Goal: Information Seeking & Learning: Learn about a topic

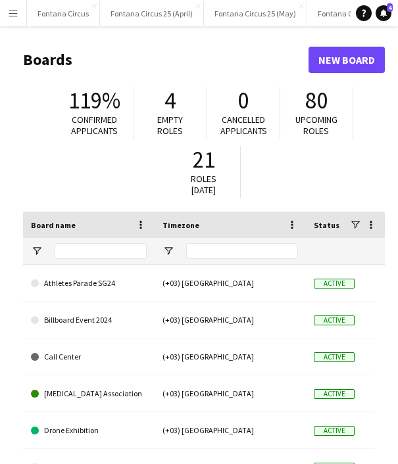
click at [10, 9] on app-icon "Menu" at bounding box center [13, 13] width 11 height 11
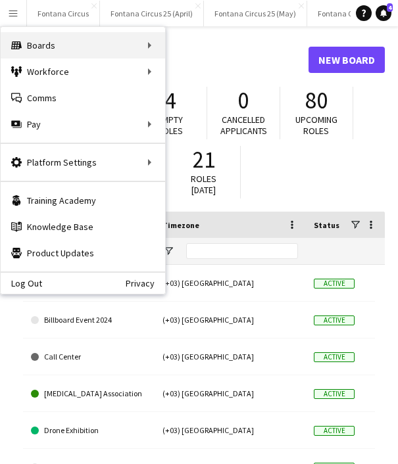
click at [64, 46] on div "Boards Boards" at bounding box center [83, 45] width 164 height 26
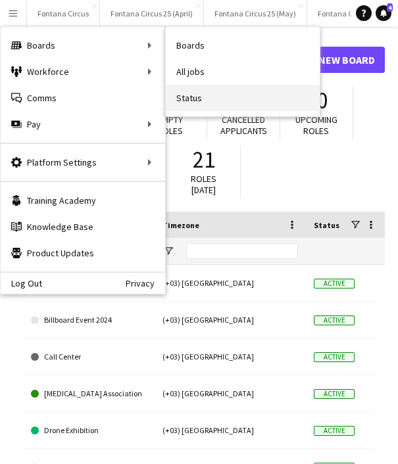
click at [178, 90] on link "Status" at bounding box center [243, 98] width 154 height 26
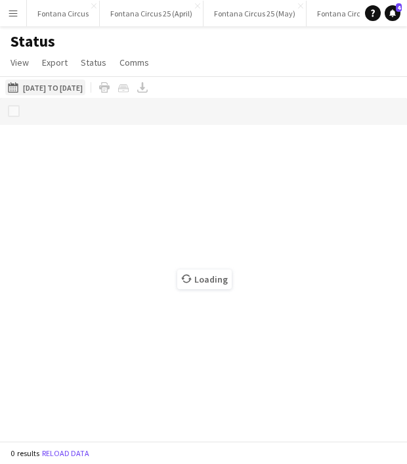
click at [61, 87] on button "[DATE] to [DATE] [DATE] to [DATE]" at bounding box center [45, 88] width 80 height 16
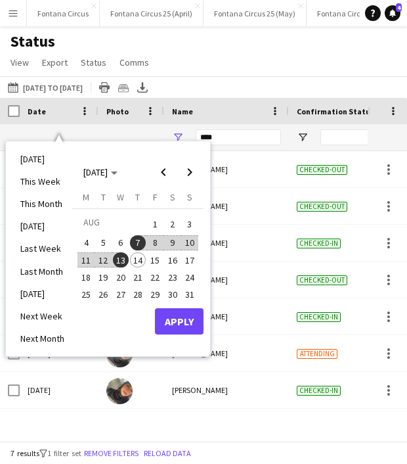
click at [122, 259] on span "13" at bounding box center [121, 260] width 16 height 16
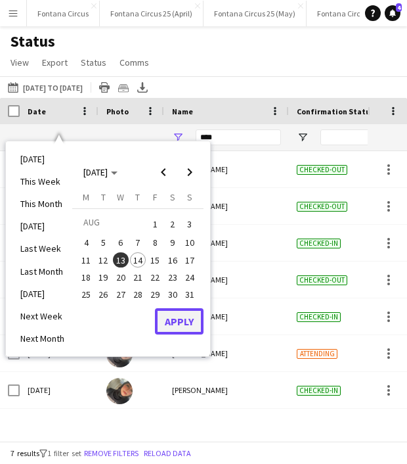
click at [174, 317] on button "Apply" at bounding box center [179, 321] width 49 height 26
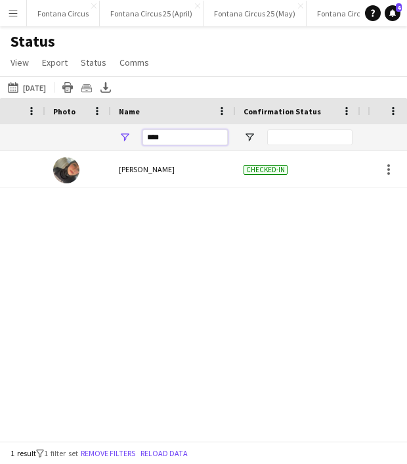
click at [167, 137] on input "****" at bounding box center [185, 137] width 85 height 16
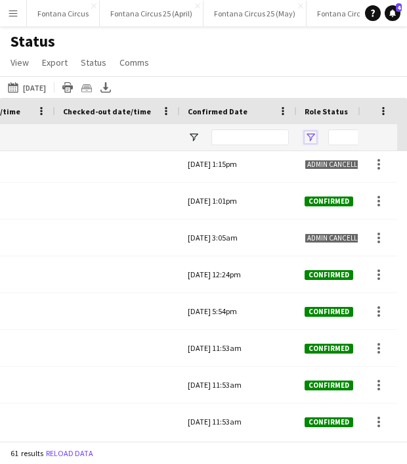
click at [312, 137] on span "Open Filter Menu" at bounding box center [311, 137] width 12 height 12
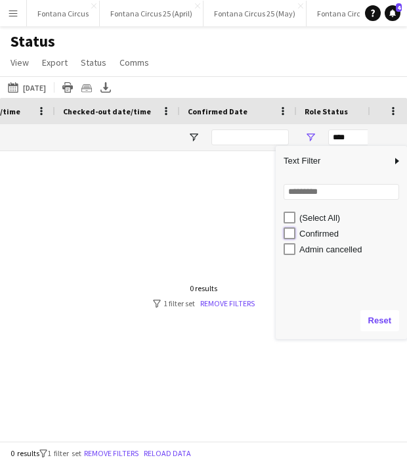
type input "**********"
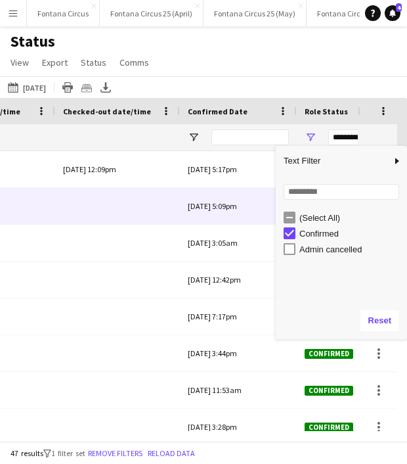
click at [144, 220] on div at bounding box center [117, 206] width 109 height 36
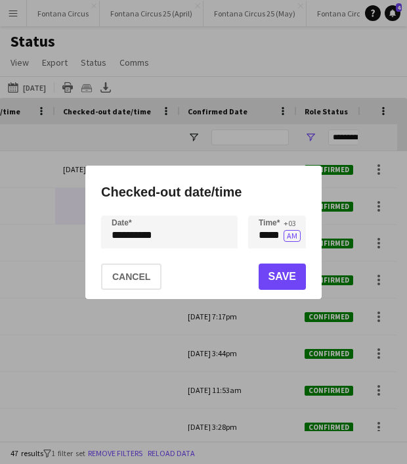
click at [194, 321] on div at bounding box center [203, 232] width 407 height 464
click at [204, 317] on div at bounding box center [203, 232] width 407 height 464
click at [131, 279] on button "Cancel" at bounding box center [131, 276] width 60 height 26
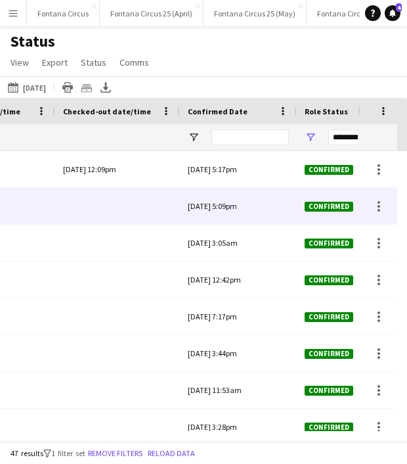
click at [139, 219] on div at bounding box center [117, 206] width 109 height 36
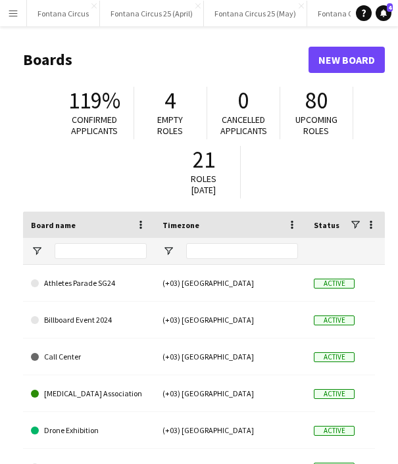
click at [8, 19] on button "Menu" at bounding box center [13, 13] width 26 height 26
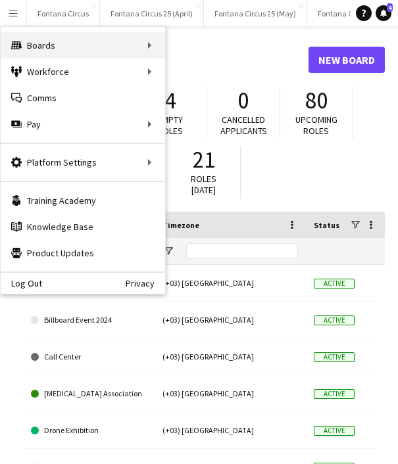
click at [158, 52] on div "Boards Boards" at bounding box center [83, 45] width 164 height 26
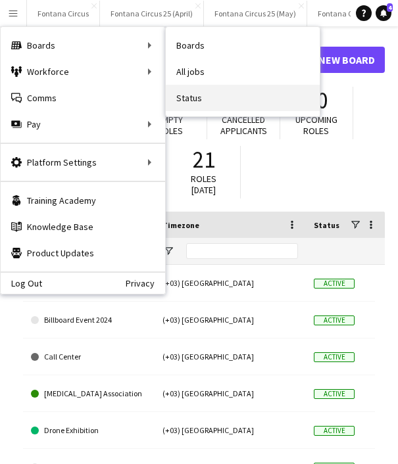
click at [203, 102] on link "Status" at bounding box center [243, 98] width 154 height 26
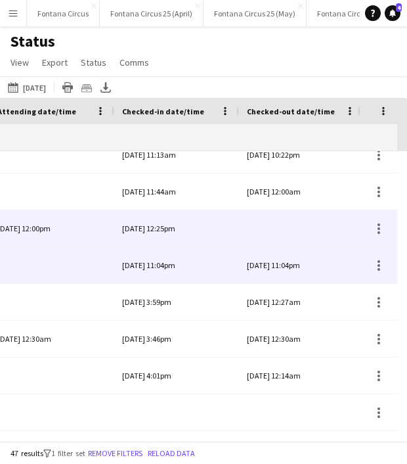
click at [268, 270] on div "[DATE] 11:04pm" at bounding box center [301, 265] width 109 height 36
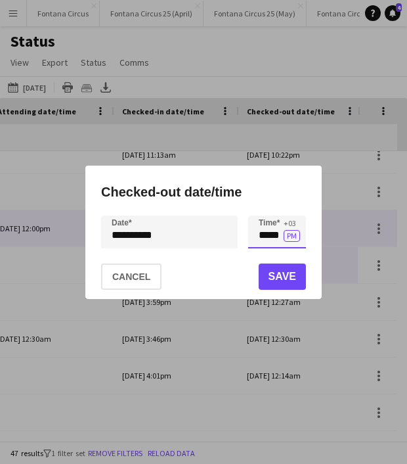
click at [262, 236] on input "*****" at bounding box center [277, 232] width 58 height 33
click at [276, 235] on input "*****" at bounding box center [277, 232] width 58 height 33
type input "*****"
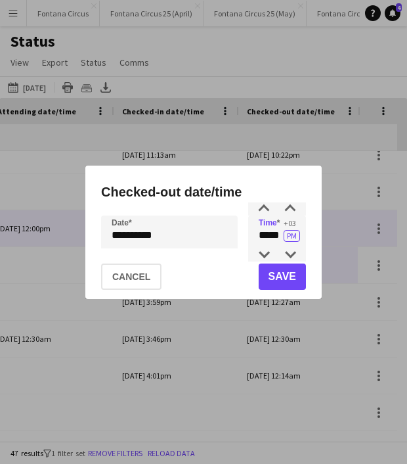
click at [126, 230] on div "**********" at bounding box center [203, 232] width 407 height 464
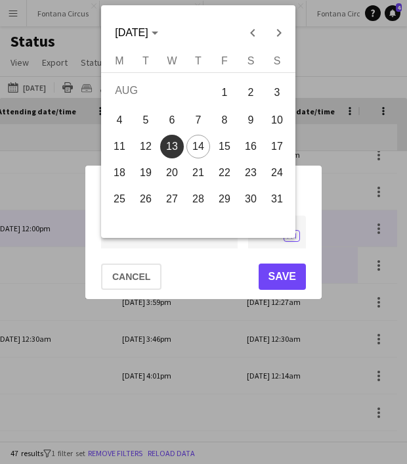
click at [193, 149] on span "14" at bounding box center [199, 147] width 24 height 24
type input "**********"
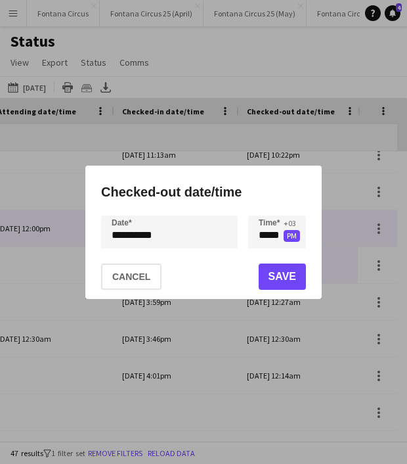
click at [296, 233] on button "PM" at bounding box center [292, 236] width 16 height 12
click at [285, 280] on button "Save" at bounding box center [282, 276] width 47 height 26
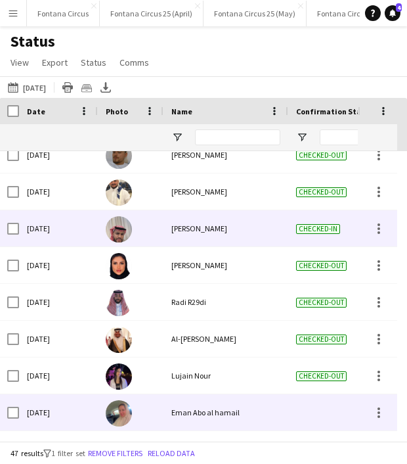
click at [116, 424] on img at bounding box center [119, 413] width 26 height 26
click at [121, 412] on img at bounding box center [119, 413] width 26 height 26
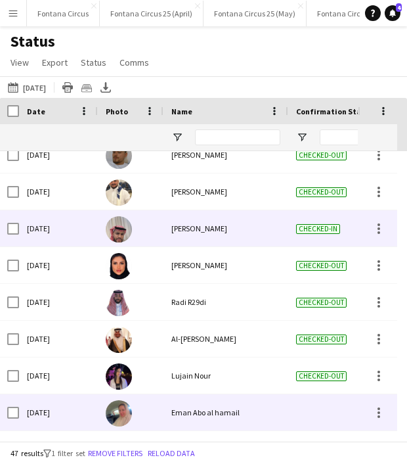
click at [121, 412] on img at bounding box center [119, 413] width 26 height 26
click at [181, 412] on span "Eman Abo al hamail" at bounding box center [205, 412] width 68 height 10
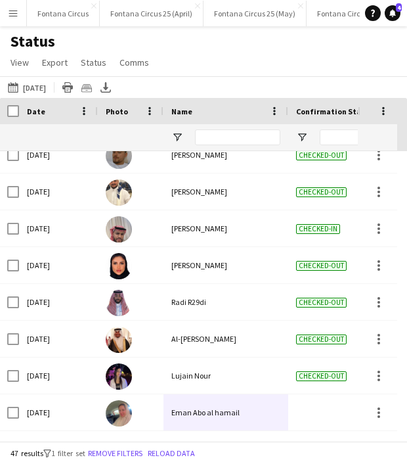
click at [9, 10] on app-icon "Menu" at bounding box center [13, 13] width 11 height 11
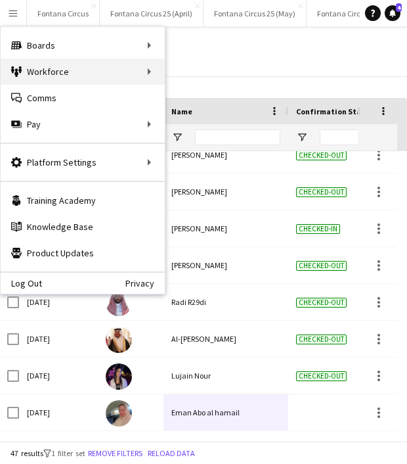
click at [130, 68] on div "Workforce Workforce" at bounding box center [83, 71] width 164 height 26
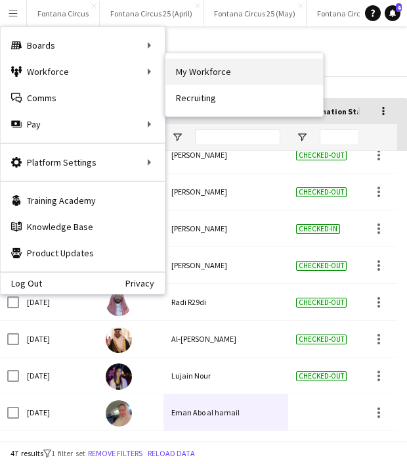
click at [196, 75] on link "My Workforce" at bounding box center [245, 71] width 158 height 26
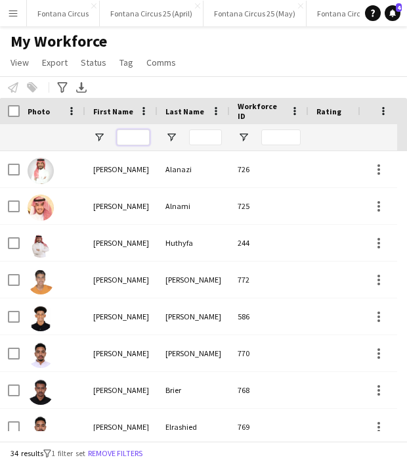
click at [134, 139] on input "First Name Filter Input" at bounding box center [133, 137] width 33 height 16
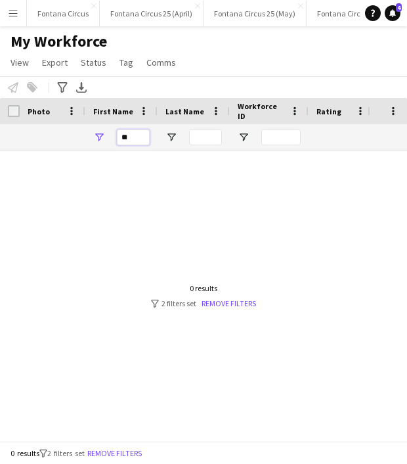
type input "*"
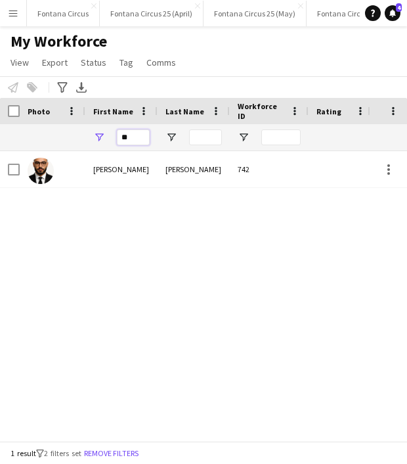
type input "*"
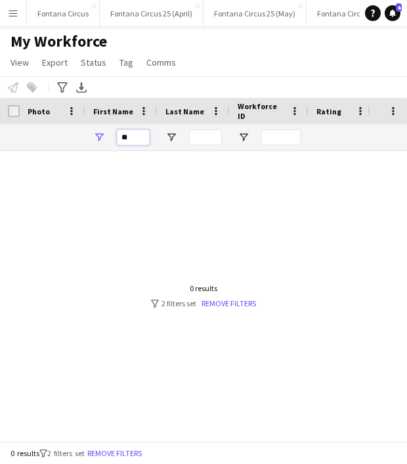
type input "*"
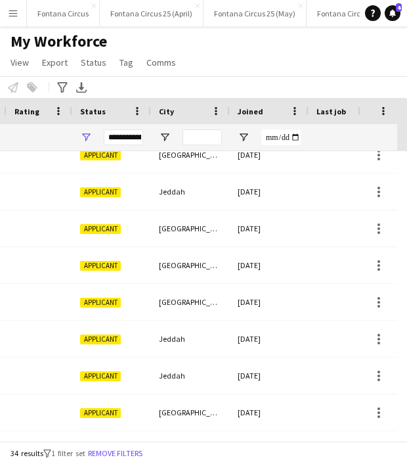
click at [127, 137] on div "**********" at bounding box center [123, 137] width 39 height 16
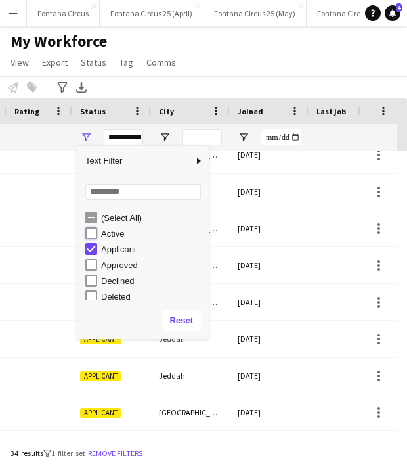
type input "**********"
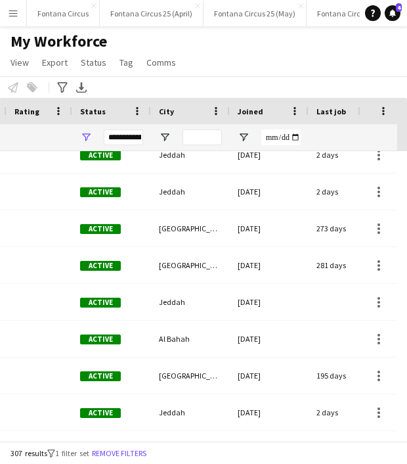
click at [132, 136] on div "**********" at bounding box center [123, 137] width 39 height 16
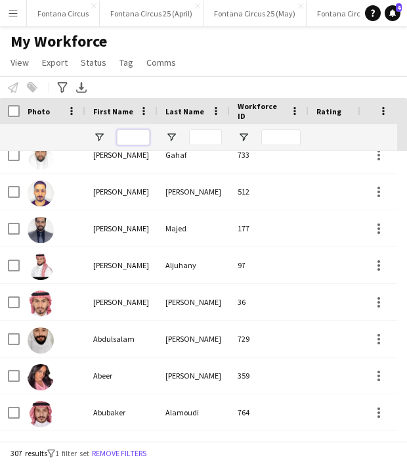
click at [132, 136] on input "First Name Filter Input" at bounding box center [133, 137] width 33 height 16
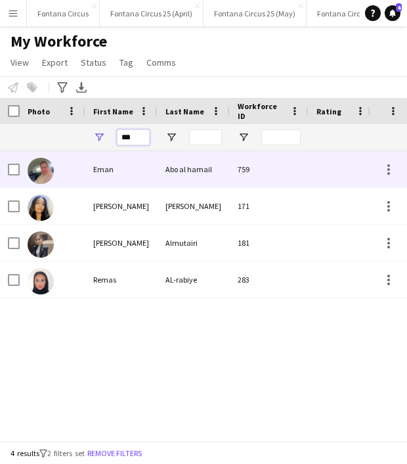
type input "***"
click at [101, 179] on div "Eman" at bounding box center [121, 169] width 72 height 36
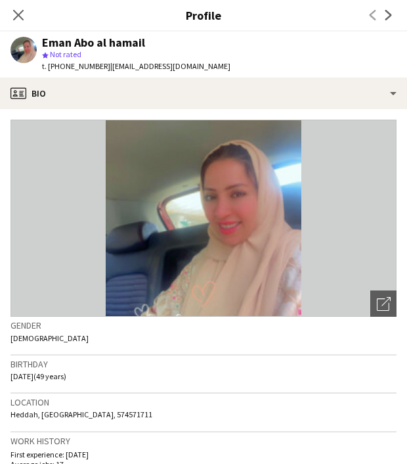
click at [237, 207] on img at bounding box center [204, 218] width 386 height 197
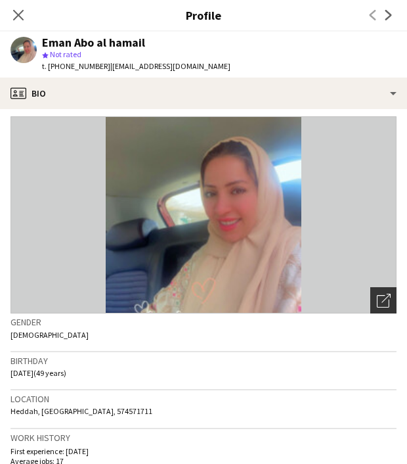
click at [383, 304] on div "Open photos pop-in" at bounding box center [384, 300] width 26 height 26
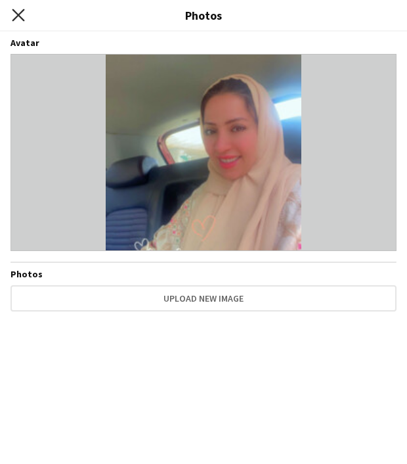
click at [23, 12] on icon "Close pop-in" at bounding box center [18, 15] width 12 height 12
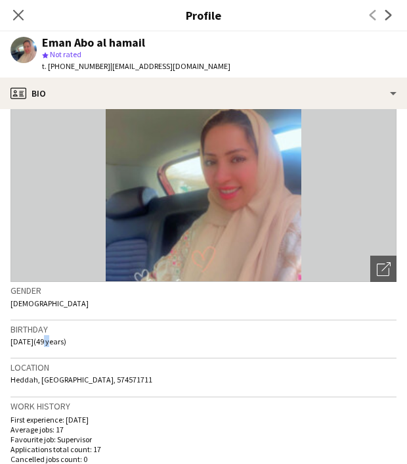
click at [55, 346] on span "[DATE] (49 years)" at bounding box center [39, 341] width 56 height 10
drag, startPoint x: 55, startPoint y: 346, endPoint x: 96, endPoint y: 340, distance: 41.2
click at [96, 340] on div "Birthday [DEMOGRAPHIC_DATA] (49 years)" at bounding box center [204, 340] width 386 height 38
click at [55, 340] on span "[DATE] (49 years)" at bounding box center [39, 341] width 56 height 10
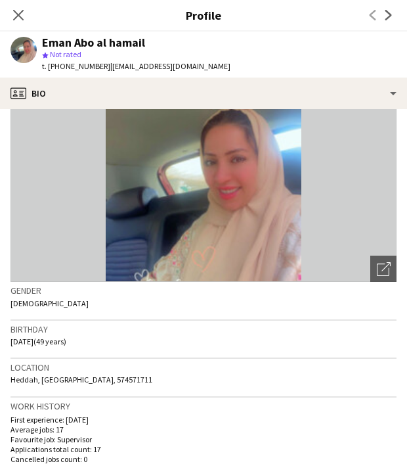
drag, startPoint x: 55, startPoint y: 340, endPoint x: 123, endPoint y: 338, distance: 67.7
click at [123, 338] on div "Birthday [DEMOGRAPHIC_DATA] (49 years)" at bounding box center [204, 340] width 386 height 38
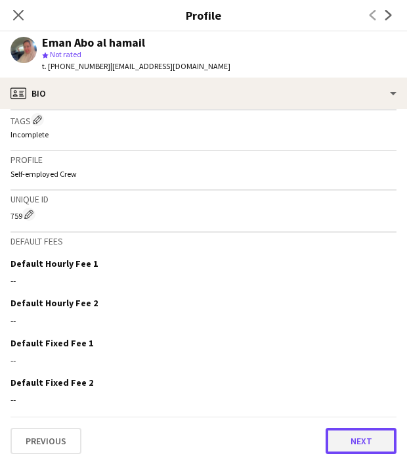
click at [359, 437] on button "Next" at bounding box center [361, 441] width 71 height 26
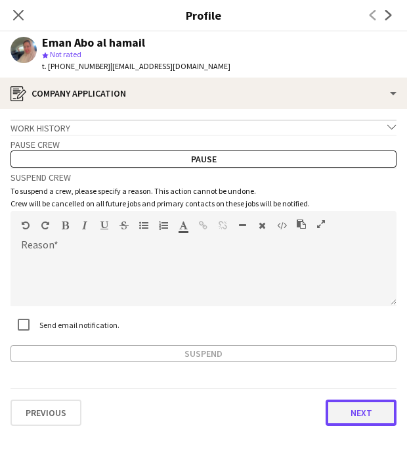
click at [363, 410] on button "Next" at bounding box center [361, 413] width 71 height 26
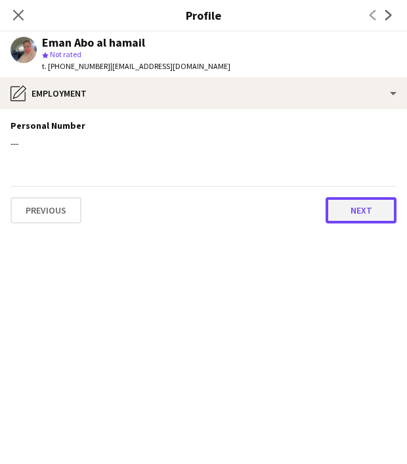
click at [352, 210] on button "Next" at bounding box center [361, 210] width 71 height 26
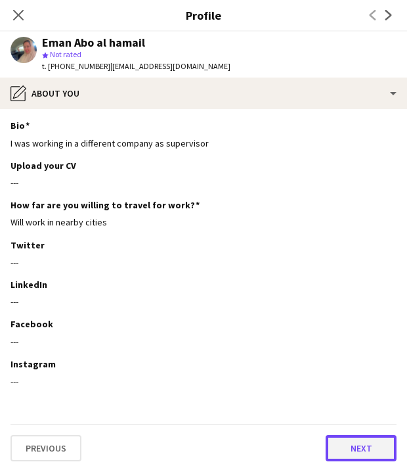
click at [357, 445] on button "Next" at bounding box center [361, 448] width 71 height 26
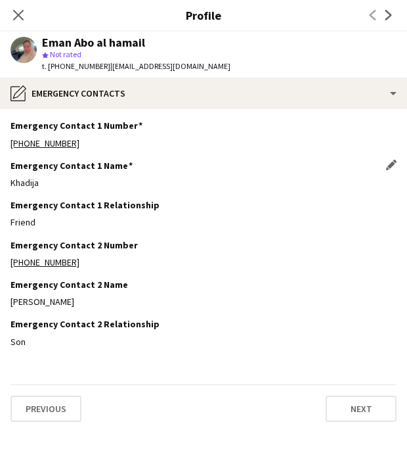
click at [19, 178] on div "Khadija" at bounding box center [204, 183] width 386 height 12
click at [280, 286] on div "Emergency Contact 2 Name Edit this field" at bounding box center [204, 285] width 386 height 12
click at [372, 405] on button "Next" at bounding box center [361, 409] width 71 height 26
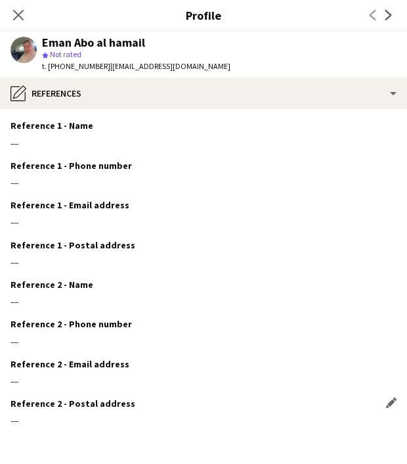
scroll to position [47, 0]
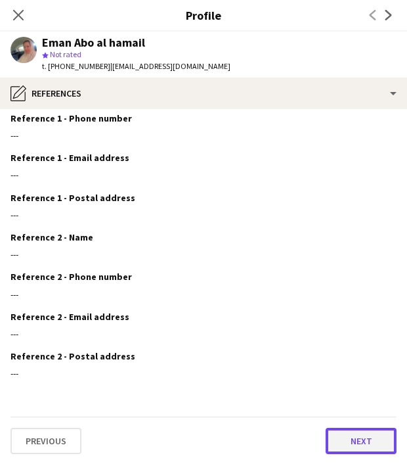
click at [358, 434] on button "Next" at bounding box center [361, 441] width 71 height 26
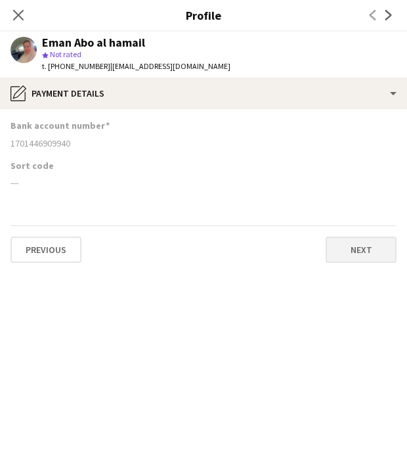
scroll to position [0, 0]
click at [362, 252] on button "Next" at bounding box center [361, 250] width 71 height 26
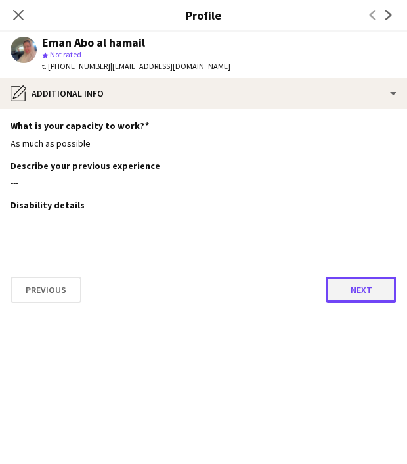
click at [355, 295] on button "Next" at bounding box center [361, 290] width 71 height 26
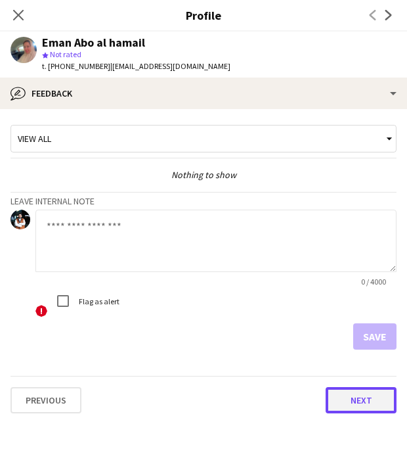
click at [368, 396] on button "Next" at bounding box center [361, 400] width 71 height 26
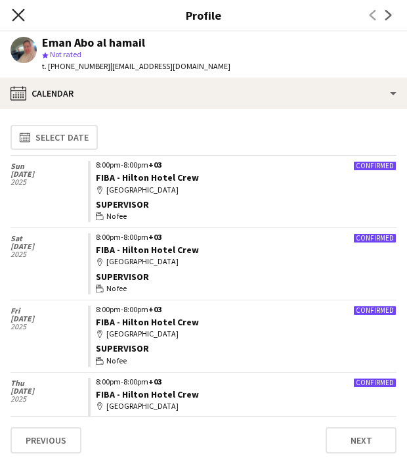
click at [19, 18] on icon "Close pop-in" at bounding box center [18, 15] width 12 height 12
